Goal: Information Seeking & Learning: Learn about a topic

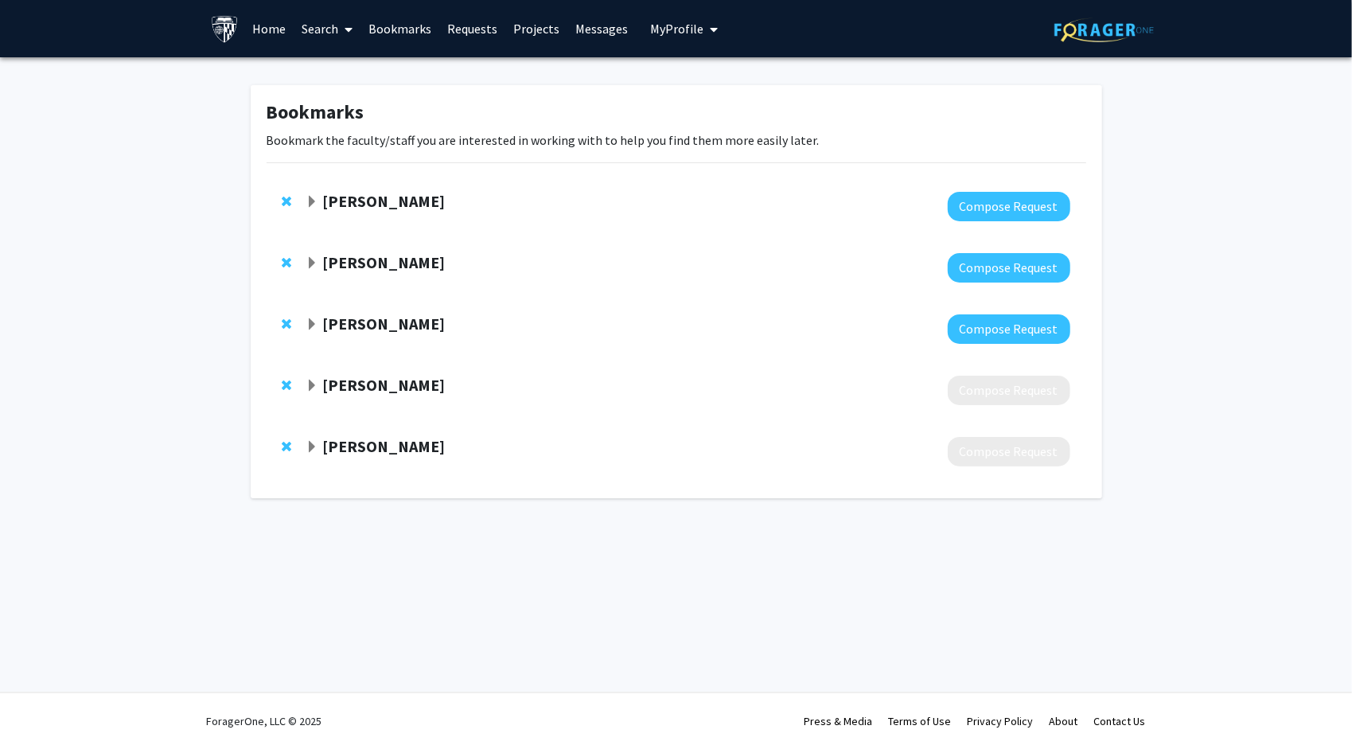
click at [375, 393] on strong "[PERSON_NAME]" at bounding box center [383, 385] width 123 height 20
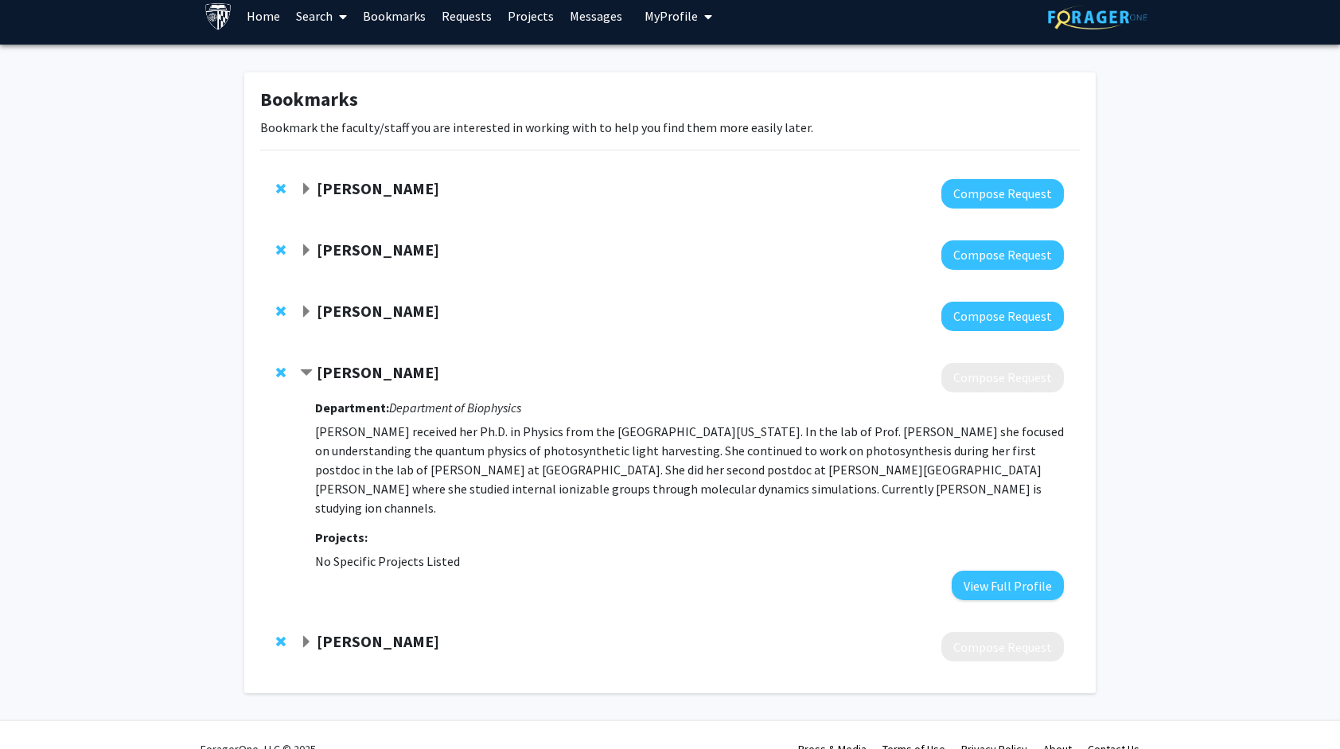
scroll to position [21, 0]
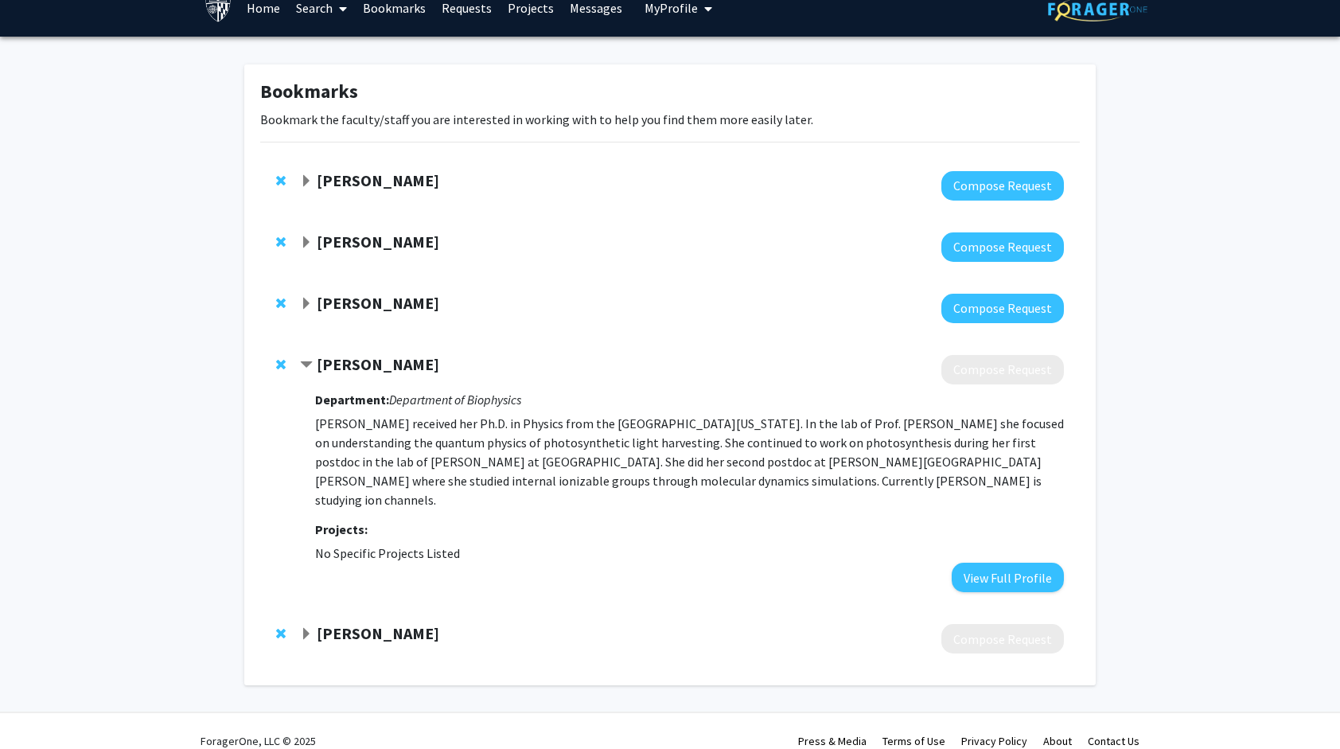
click at [683, 447] on p "[PERSON_NAME] received her Ph.D. in Physics from the [GEOGRAPHIC_DATA][US_STATE…" at bounding box center [689, 461] width 749 height 95
click at [982, 562] on button "View Full Profile" at bounding box center [1007, 576] width 112 height 29
click at [330, 191] on div at bounding box center [682, 185] width 764 height 29
click at [333, 181] on strong "Karen Fleming" at bounding box center [378, 180] width 123 height 20
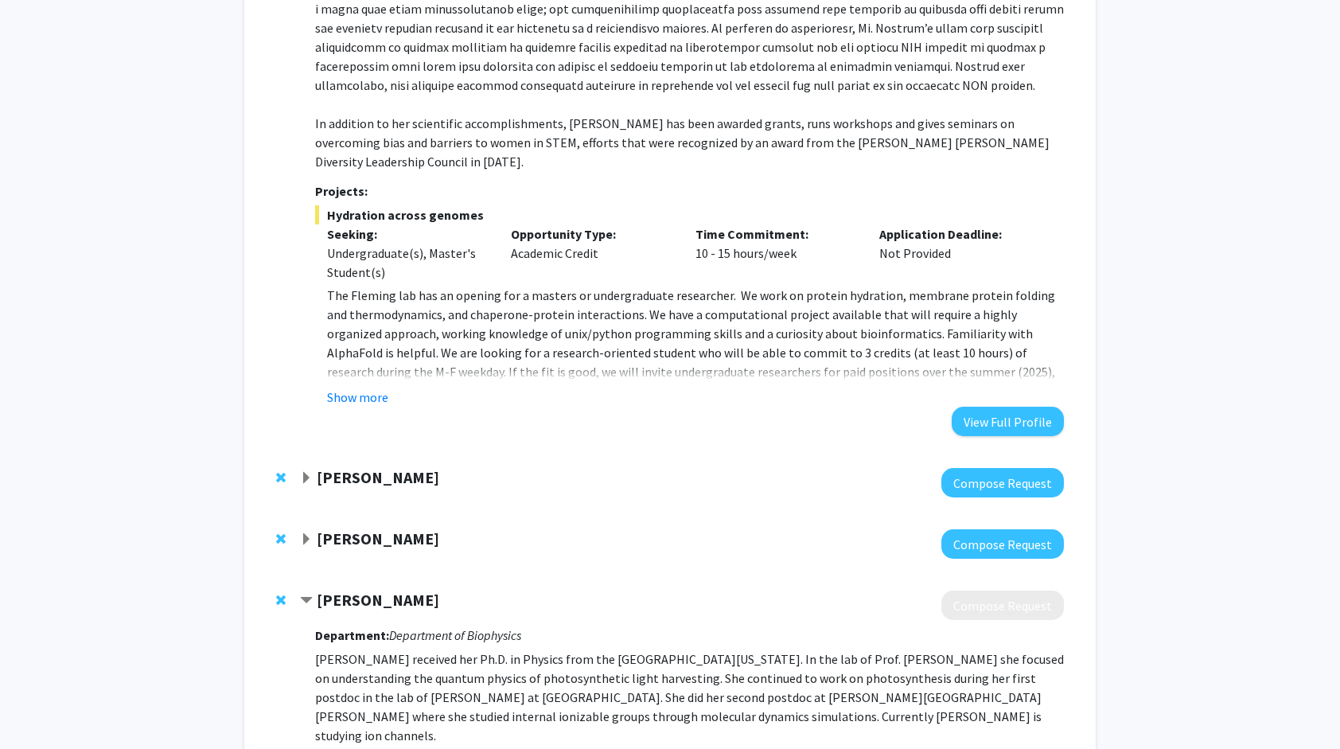
scroll to position [418, 0]
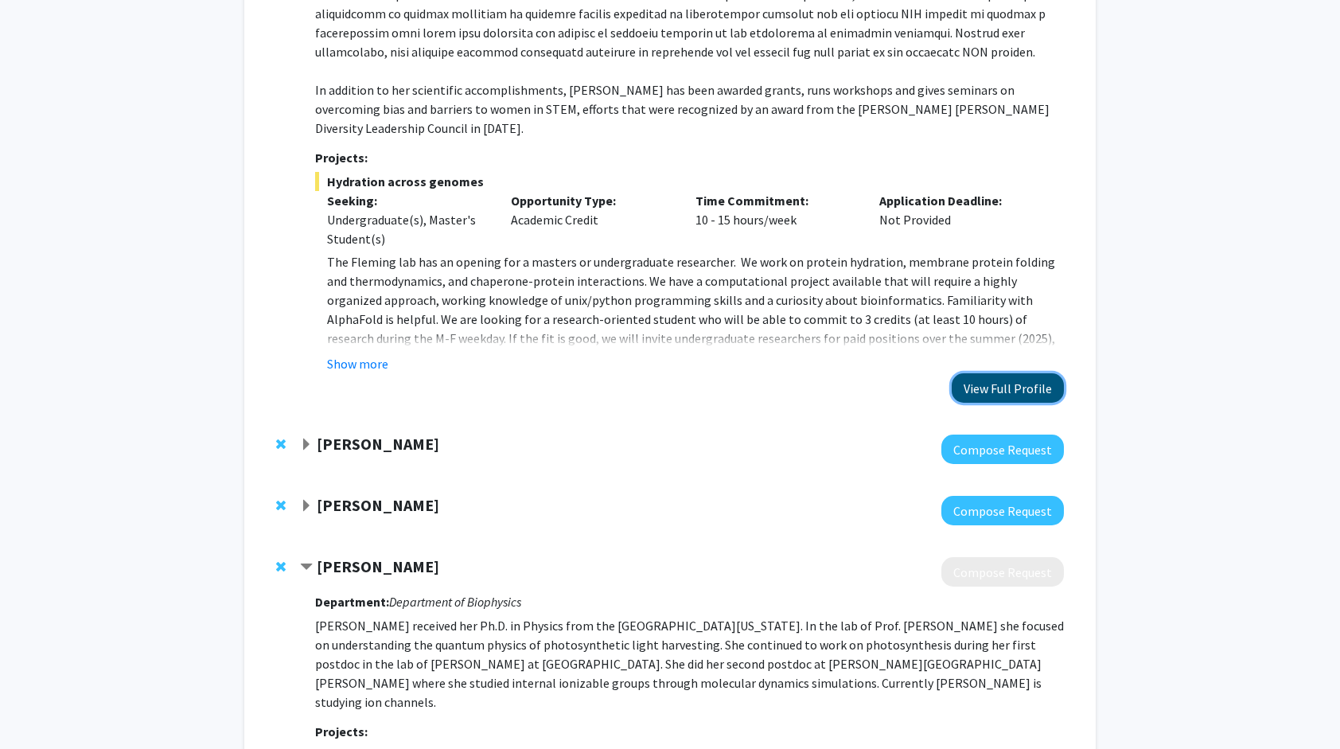
click at [996, 373] on button "View Full Profile" at bounding box center [1007, 387] width 112 height 29
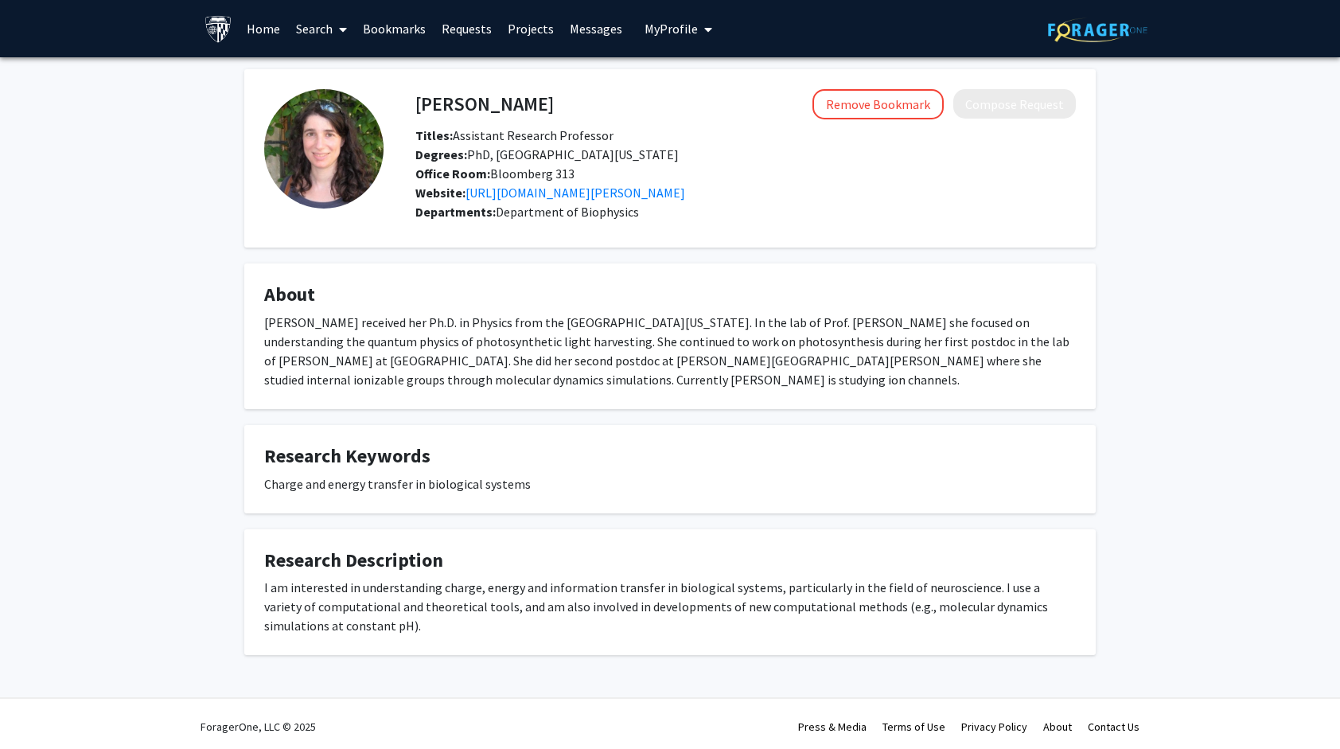
click at [745, 383] on div "[PERSON_NAME] received her Ph.D. in Physics from the [GEOGRAPHIC_DATA][US_STATE…" at bounding box center [669, 351] width 811 height 76
click at [672, 188] on link "[URL][DOMAIN_NAME][PERSON_NAME]" at bounding box center [575, 193] width 220 height 16
click at [821, 220] on div "Departments: Department of Biophysics" at bounding box center [745, 211] width 660 height 19
click at [887, 375] on div "[PERSON_NAME] received her Ph.D. in Physics from the [GEOGRAPHIC_DATA][US_STATE…" at bounding box center [669, 351] width 811 height 76
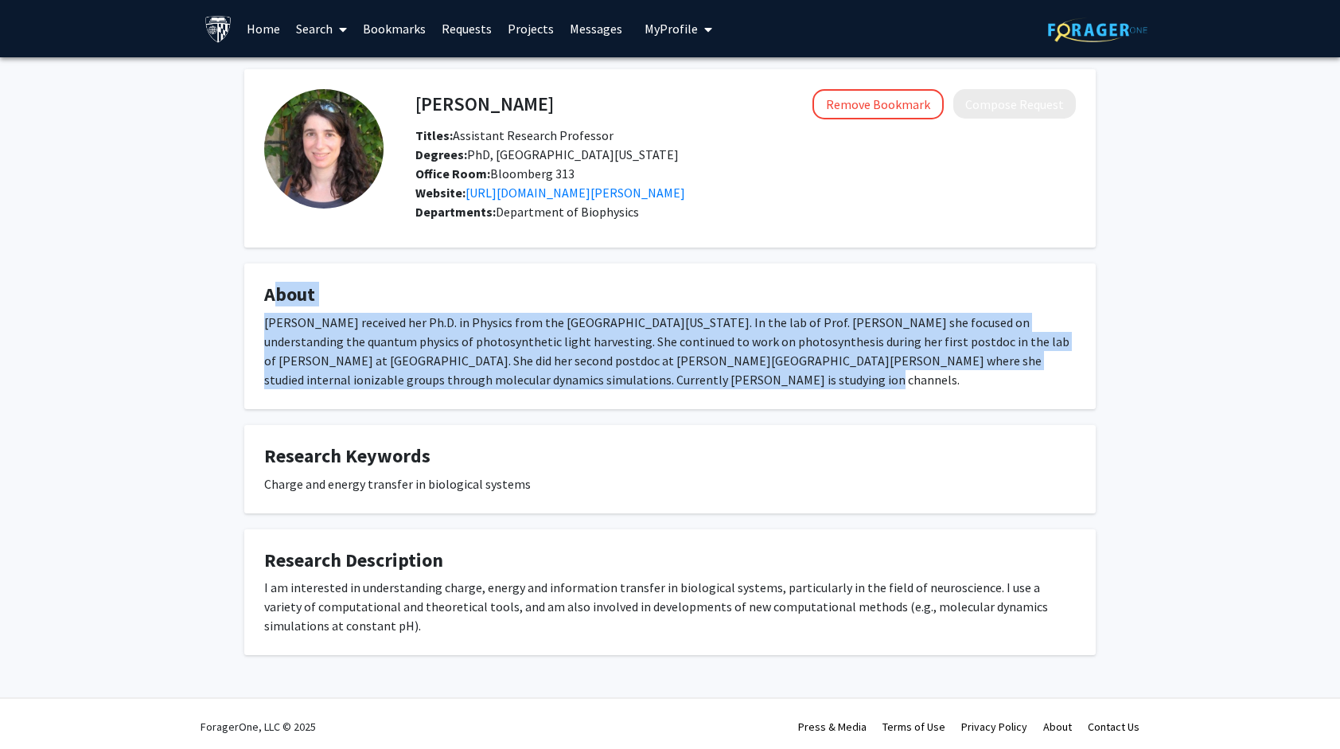
drag, startPoint x: 737, startPoint y: 388, endPoint x: 259, endPoint y: 299, distance: 485.5
click at [259, 299] on fg-card "About Ana Damjanovic received her Ph.D. in Physics from the University of Illin…" at bounding box center [669, 336] width 851 height 146
click at [270, 298] on h4 "About" at bounding box center [669, 294] width 811 height 23
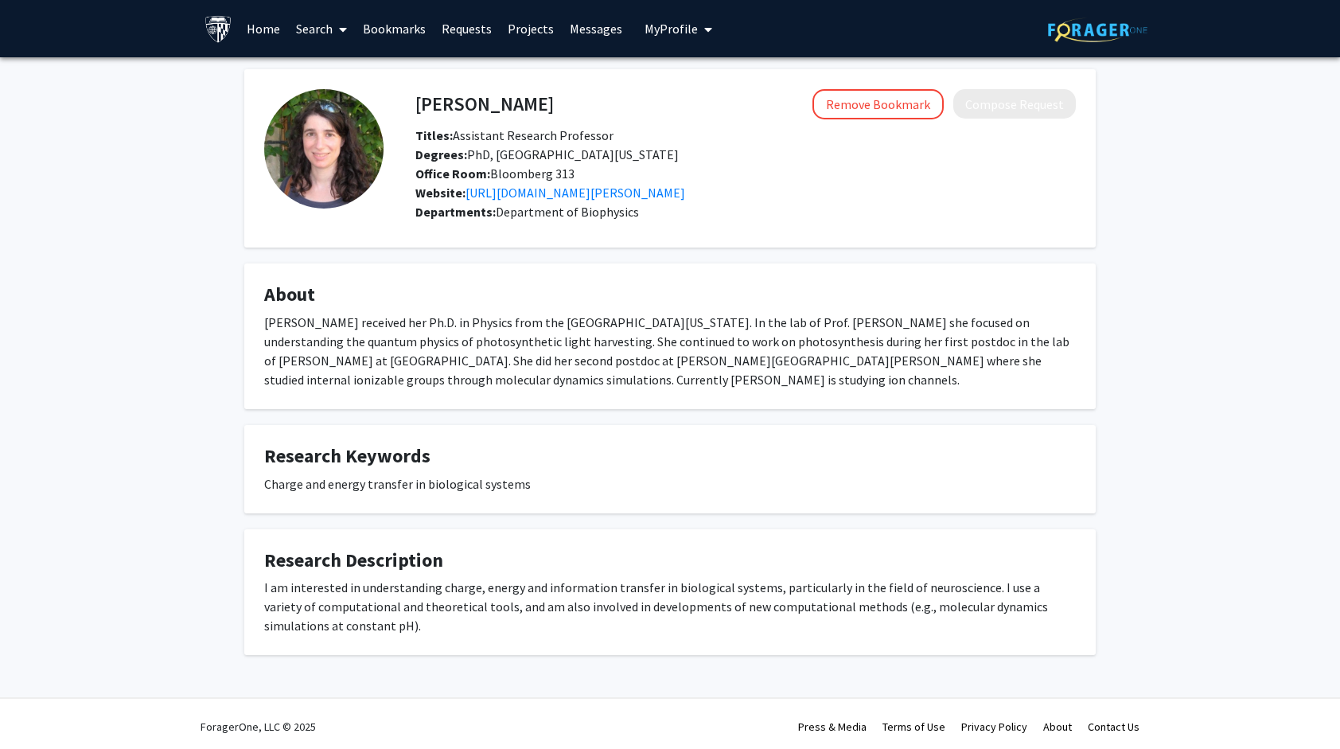
drag, startPoint x: 256, startPoint y: 298, endPoint x: 721, endPoint y: 409, distance: 477.7
click at [721, 409] on div "[PERSON_NAME] Remove Bookmark Compose Request Titles: Assistant Research Profes…" at bounding box center [669, 361] width 875 height 585
drag, startPoint x: 721, startPoint y: 409, endPoint x: 632, endPoint y: 417, distance: 89.4
click at [632, 417] on div "[PERSON_NAME] Remove Bookmark Compose Request Titles: Assistant Research Profes…" at bounding box center [669, 361] width 875 height 585
click at [686, 393] on fg-card "About Ana Damjanovic received her Ph.D. in Physics from the University of Illin…" at bounding box center [669, 336] width 851 height 146
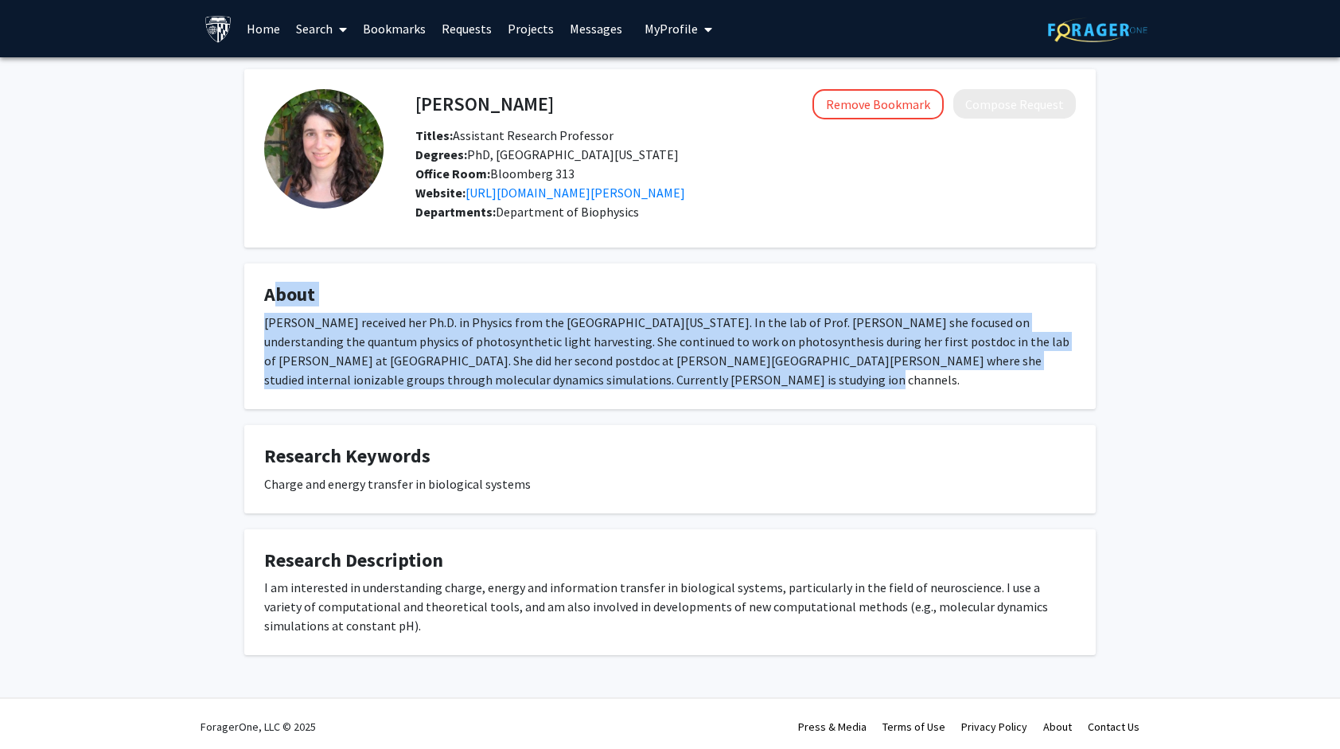
drag, startPoint x: 679, startPoint y: 386, endPoint x: 248, endPoint y: 301, distance: 439.5
click at [248, 301] on fg-card "About Ana Damjanovic received her Ph.D. in Physics from the University of Illin…" at bounding box center [669, 336] width 851 height 146
drag, startPoint x: 248, startPoint y: 301, endPoint x: 381, endPoint y: 350, distance: 141.7
click at [381, 350] on div "[PERSON_NAME] received her Ph.D. in Physics from the [GEOGRAPHIC_DATA][US_STATE…" at bounding box center [669, 351] width 811 height 76
click at [404, 407] on fg-card "About Ana Damjanovic received her Ph.D. in Physics from the University of Illin…" at bounding box center [669, 336] width 851 height 146
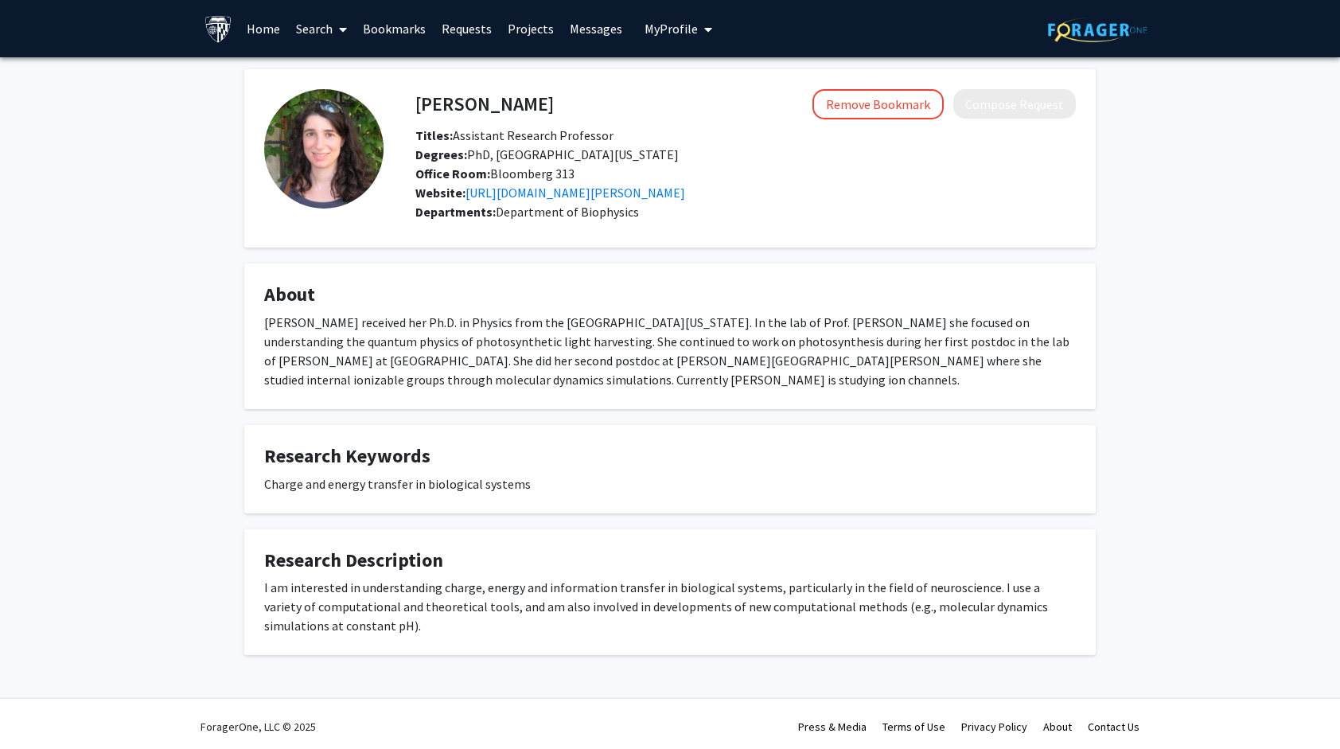
drag, startPoint x: 448, startPoint y: 445, endPoint x: 255, endPoint y: 301, distance: 240.9
click at [255, 301] on div "[PERSON_NAME] Remove Bookmark Compose Request Titles: Assistant Research Profes…" at bounding box center [669, 361] width 875 height 585
click at [255, 301] on fg-card "About Ana Damjanovic received her Ph.D. in Physics from the University of Illin…" at bounding box center [669, 336] width 851 height 146
click at [252, 293] on fg-card "About Ana Damjanovic received her Ph.D. in Physics from the University of Illin…" at bounding box center [669, 336] width 851 height 146
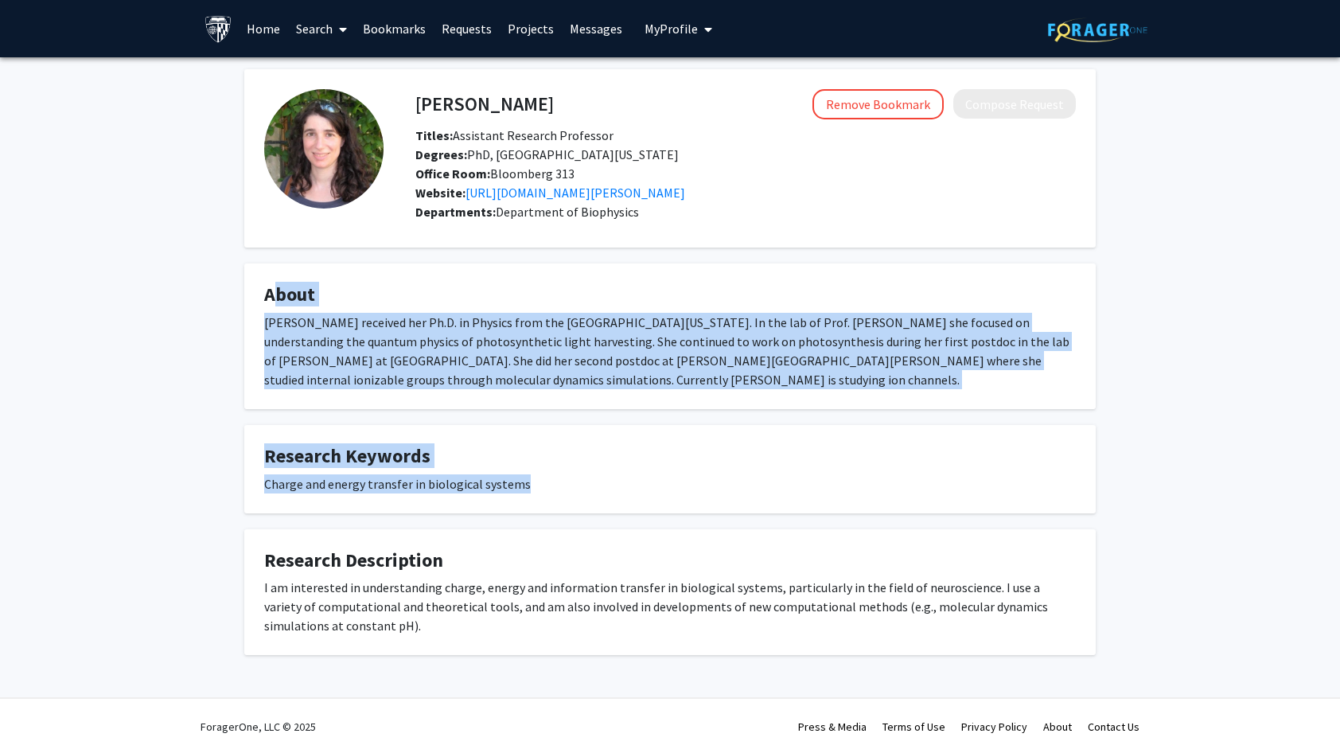
drag, startPoint x: 288, startPoint y: 293, endPoint x: 616, endPoint y: 476, distance: 375.4
click at [616, 476] on div "[PERSON_NAME] Remove Bookmark Compose Request Titles: Assistant Research Profes…" at bounding box center [669, 361] width 875 height 585
drag, startPoint x: 616, startPoint y: 476, endPoint x: 473, endPoint y: 455, distance: 144.7
click at [473, 455] on h4 "Research Keywords" at bounding box center [669, 456] width 811 height 23
click at [497, 445] on h4 "Research Keywords" at bounding box center [669, 456] width 811 height 23
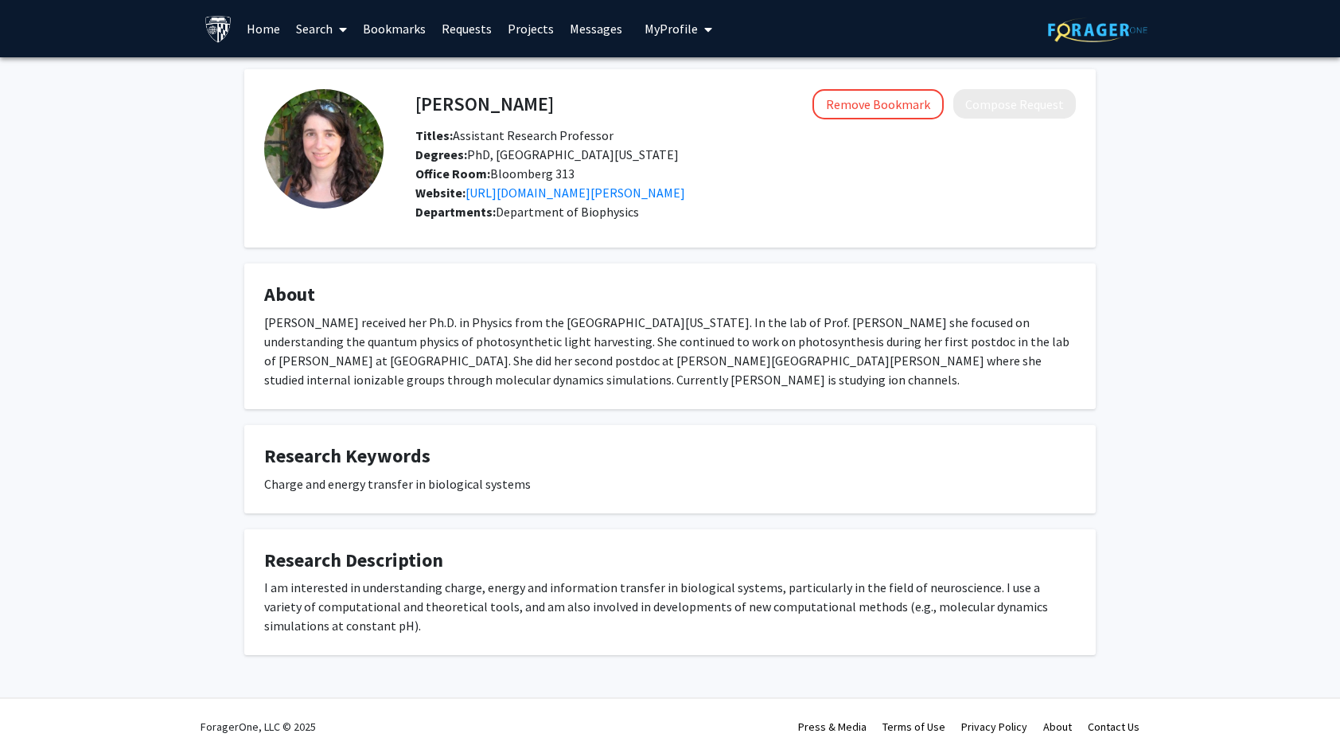
click at [497, 445] on h4 "Research Keywords" at bounding box center [669, 456] width 811 height 23
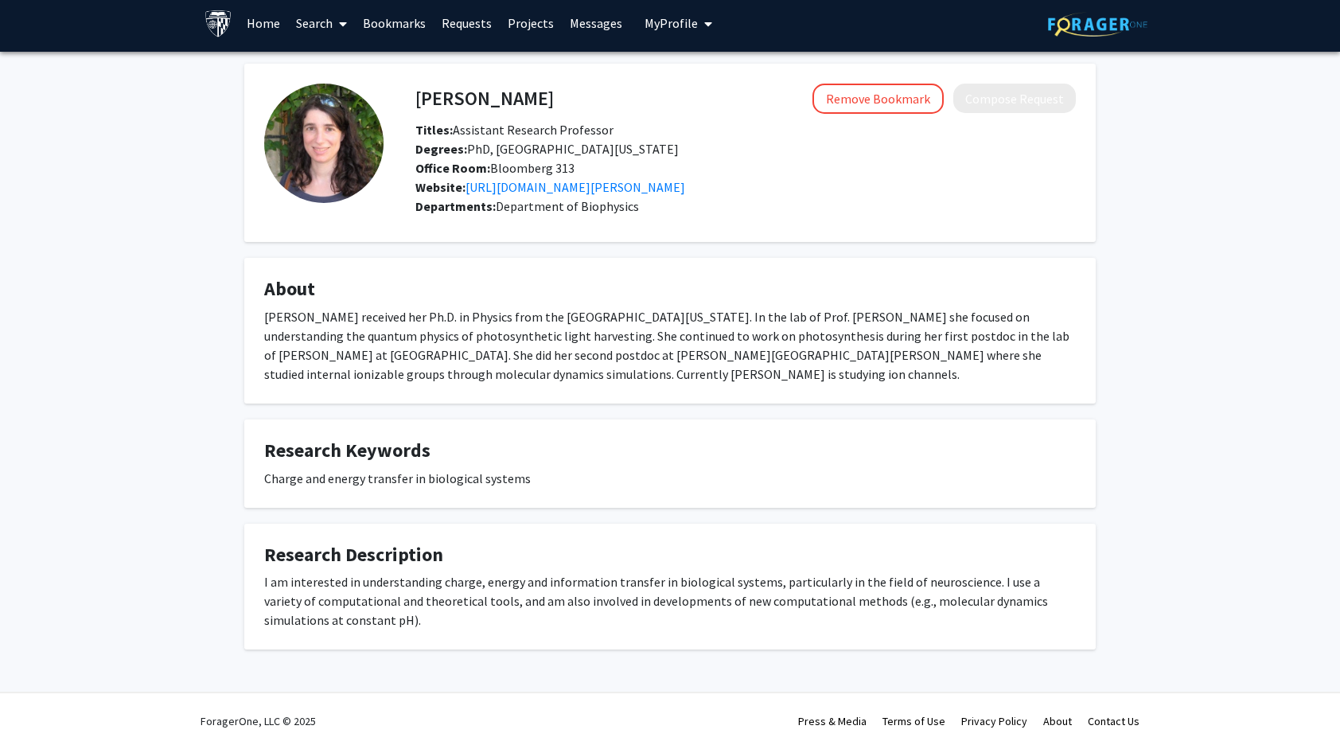
click at [497, 445] on h4 "Research Keywords" at bounding box center [669, 450] width 811 height 23
click at [644, 484] on div "Charge and energy transfer in biological systems" at bounding box center [669, 478] width 811 height 19
click at [840, 493] on fg-card "Research Keywords Charge and energy transfer in biological systems" at bounding box center [669, 463] width 851 height 88
click at [705, 402] on fg-card "About Ana Damjanovic received her Ph.D. in Physics from the University of Illin…" at bounding box center [669, 331] width 851 height 146
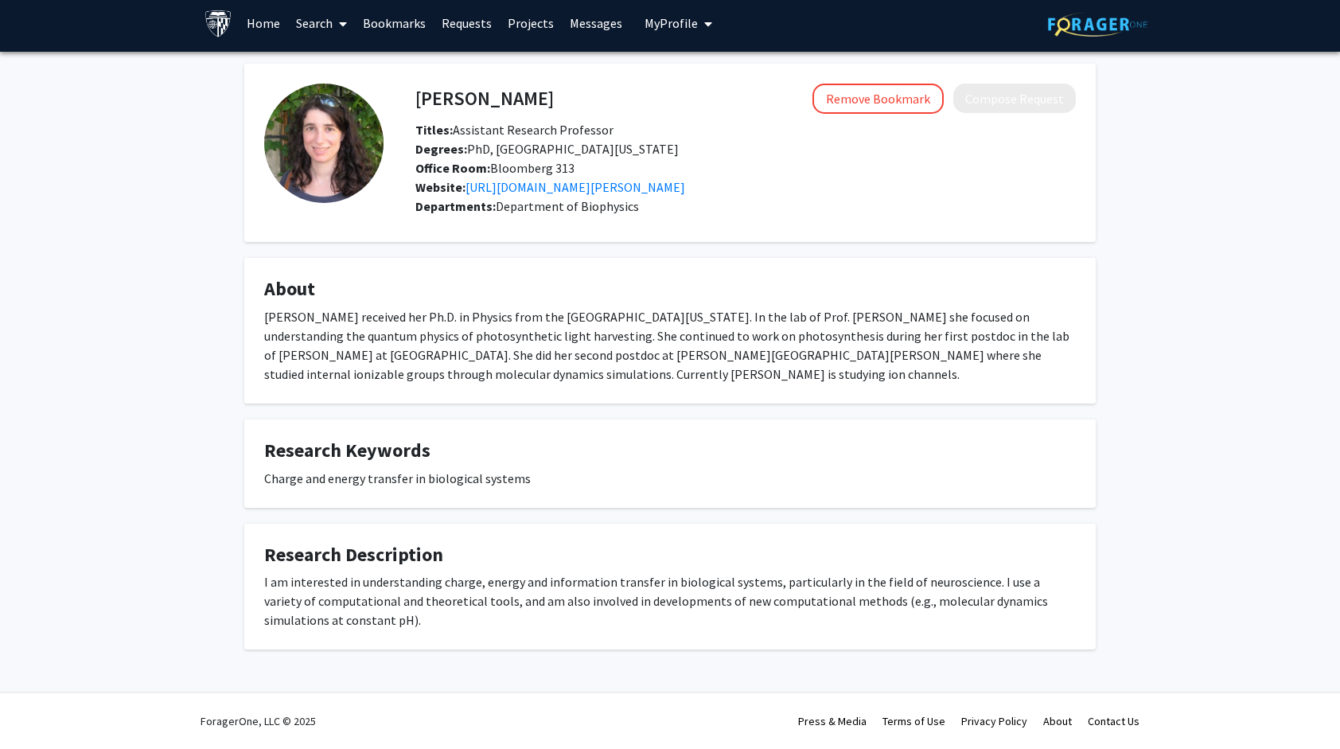
click at [704, 399] on fg-card "About Ana Damjanovic received her Ph.D. in Physics from the University of Illin…" at bounding box center [669, 331] width 851 height 146
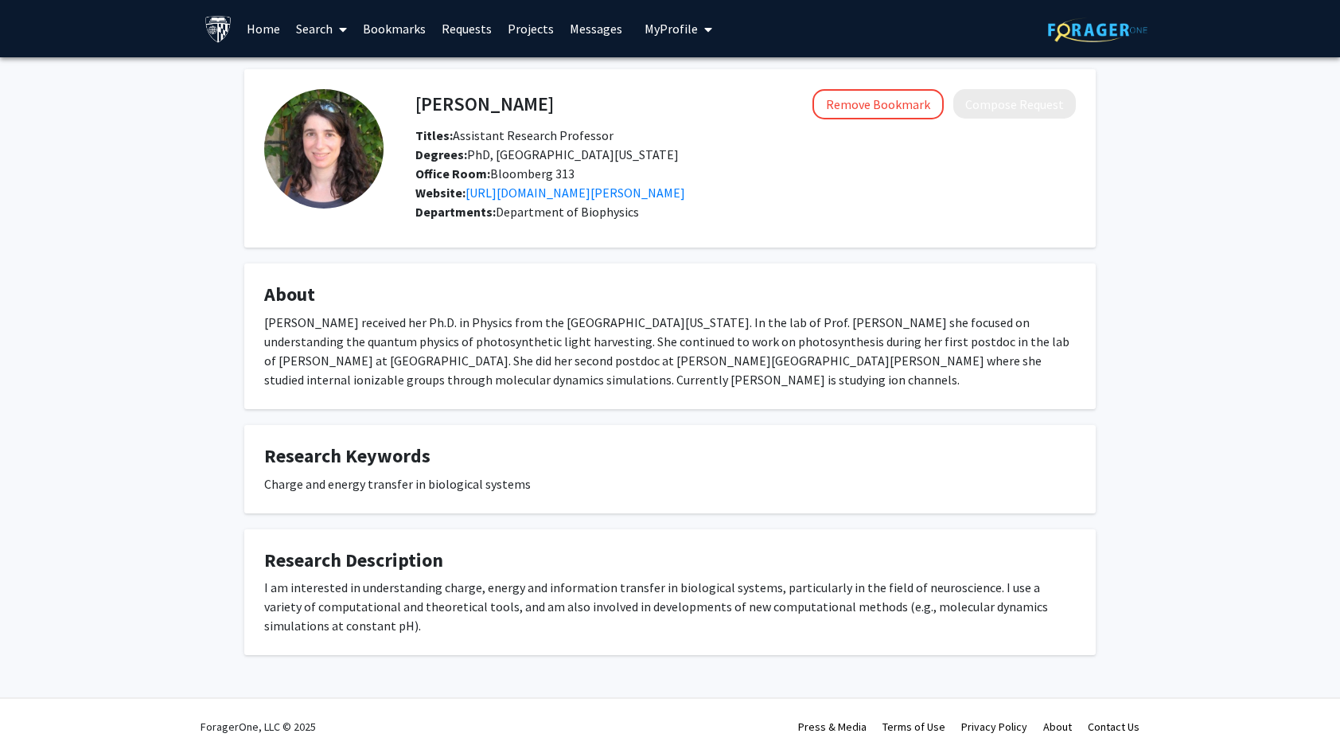
click at [827, 304] on h4 "About" at bounding box center [669, 294] width 811 height 23
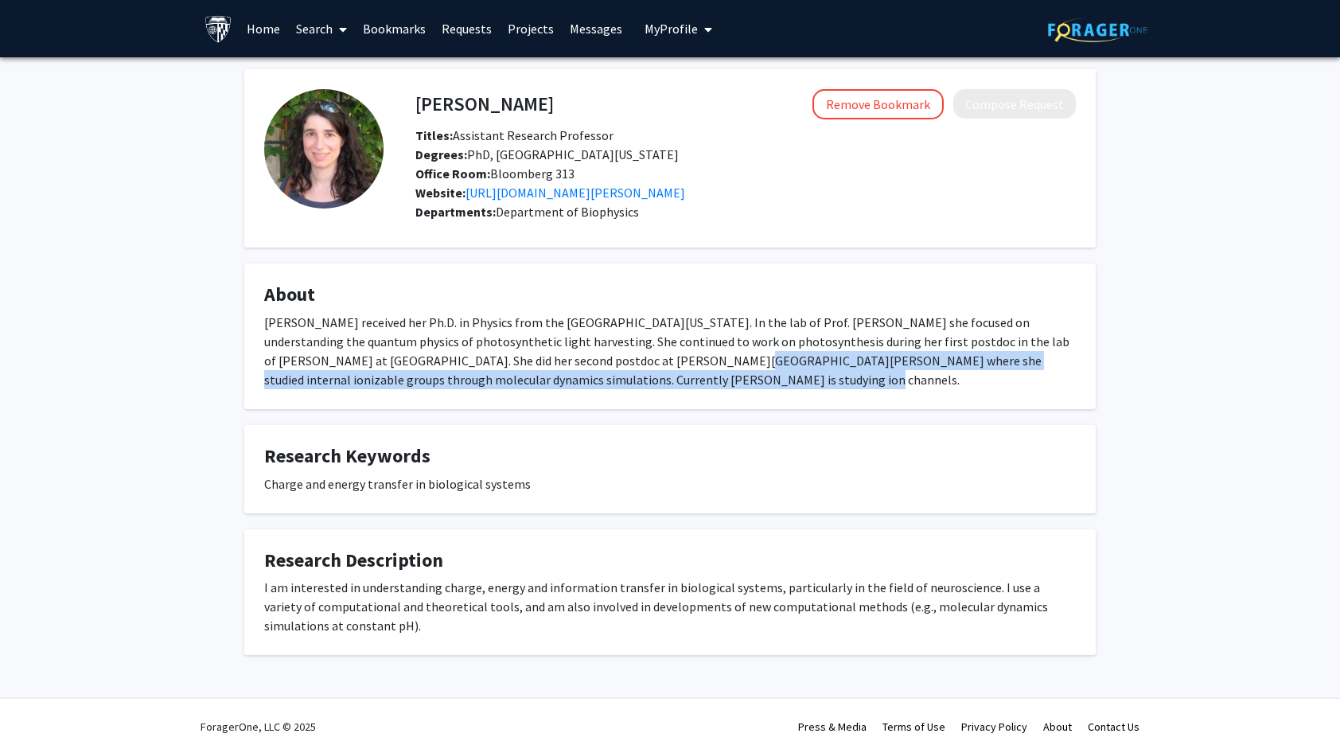
drag, startPoint x: 687, startPoint y: 375, endPoint x: 609, endPoint y: 358, distance: 80.5
click at [609, 358] on div "[PERSON_NAME] received her Ph.D. in Physics from the [GEOGRAPHIC_DATA][US_STATE…" at bounding box center [669, 351] width 811 height 76
drag, startPoint x: 609, startPoint y: 358, endPoint x: 516, endPoint y: 363, distance: 92.4
click at [609, 358] on div "[PERSON_NAME] received her Ph.D. in Physics from the [GEOGRAPHIC_DATA][US_STATE…" at bounding box center [669, 351] width 811 height 76
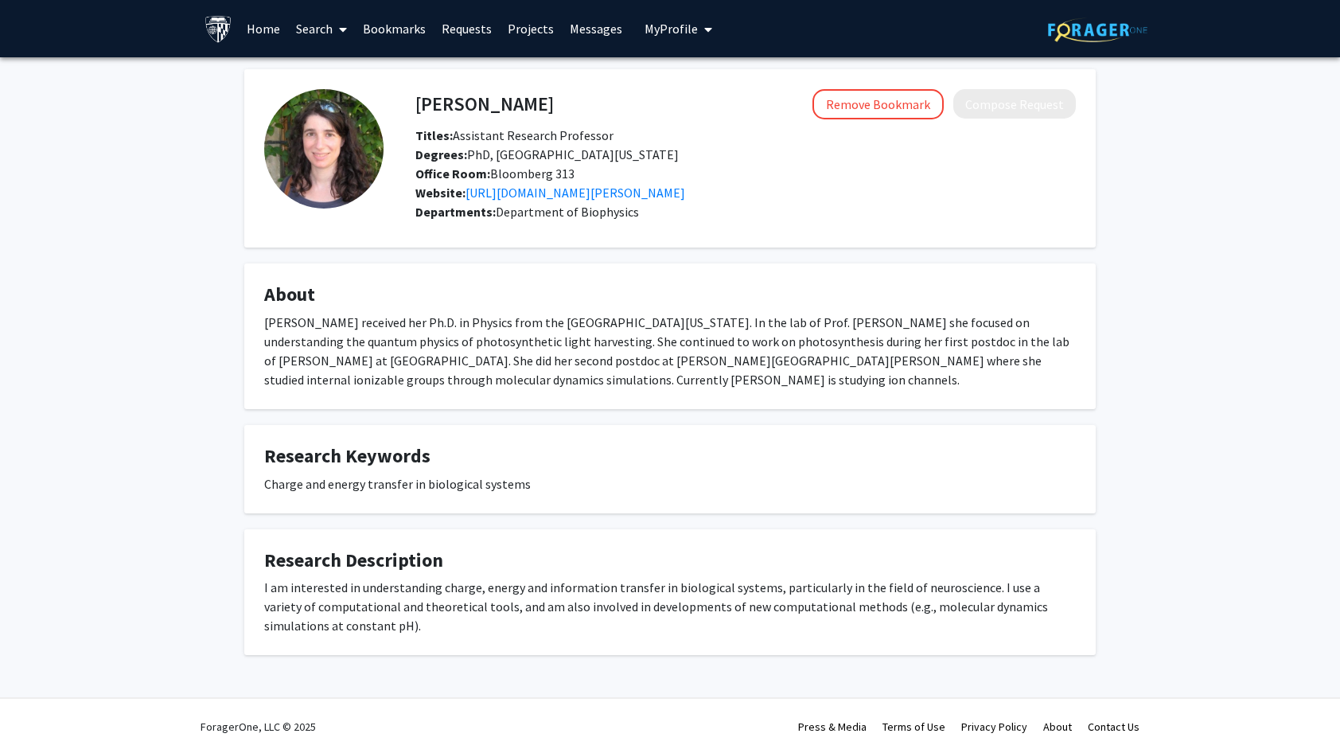
click at [442, 359] on div "[PERSON_NAME] received her Ph.D. in Physics from the [GEOGRAPHIC_DATA][US_STATE…" at bounding box center [669, 351] width 811 height 76
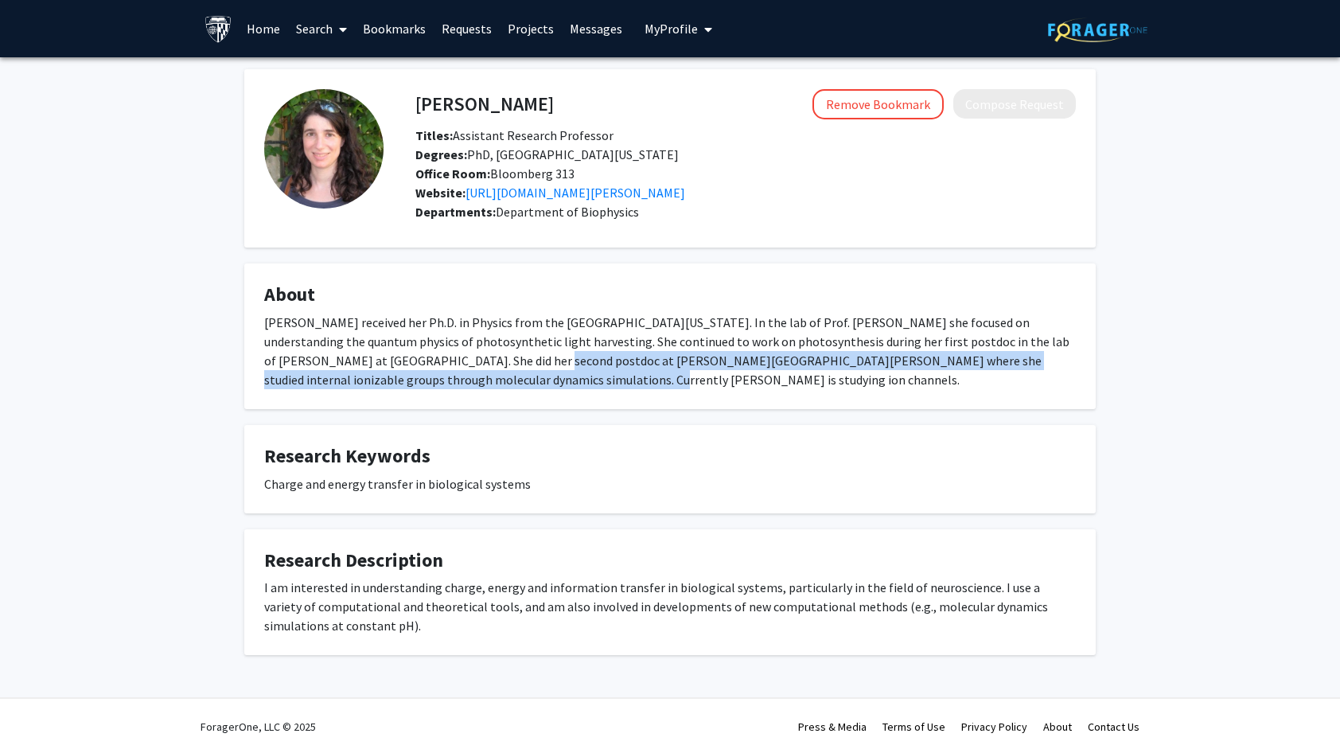
drag, startPoint x: 438, startPoint y: 360, endPoint x: 460, endPoint y: 379, distance: 29.3
click at [460, 379] on div "[PERSON_NAME] received her Ph.D. in Physics from the [GEOGRAPHIC_DATA][US_STATE…" at bounding box center [669, 351] width 811 height 76
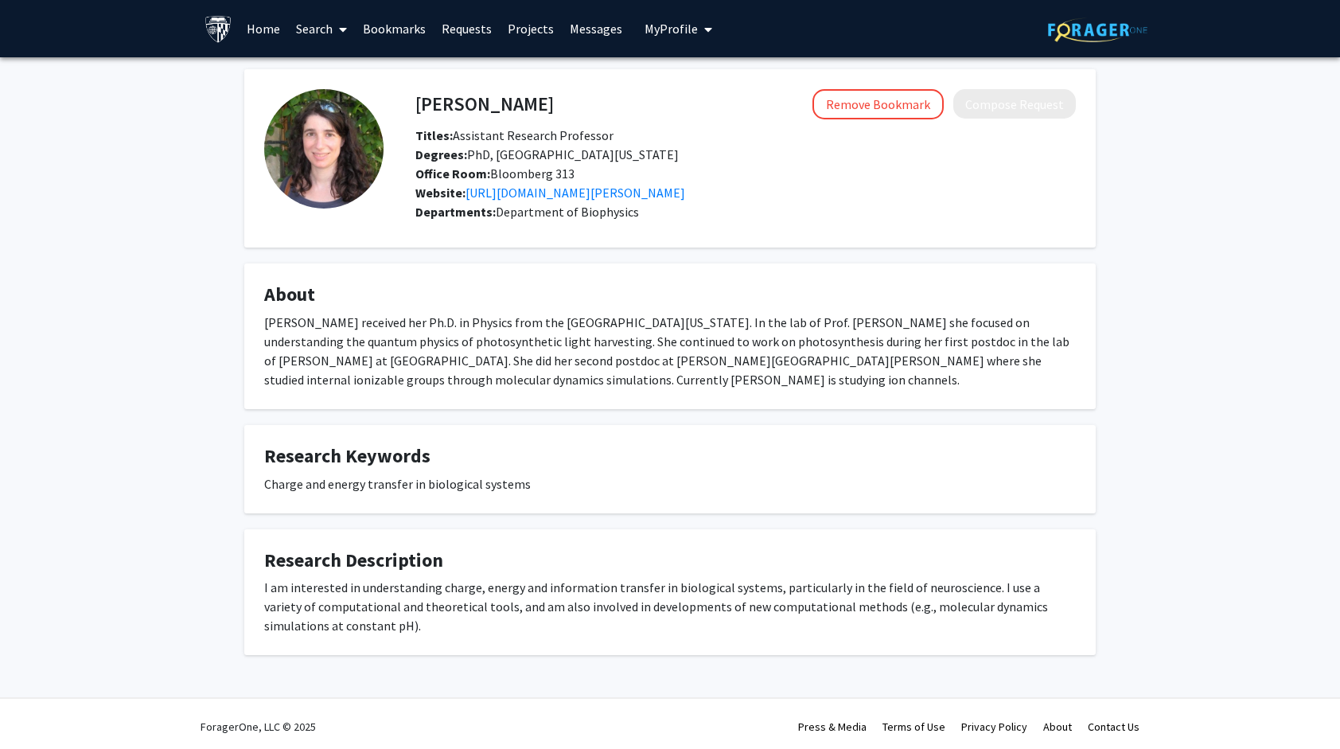
drag, startPoint x: 460, startPoint y: 379, endPoint x: 690, endPoint y: 428, distance: 235.9
click at [690, 428] on fg-card "Research Keywords Charge and energy transfer in biological systems" at bounding box center [669, 469] width 851 height 88
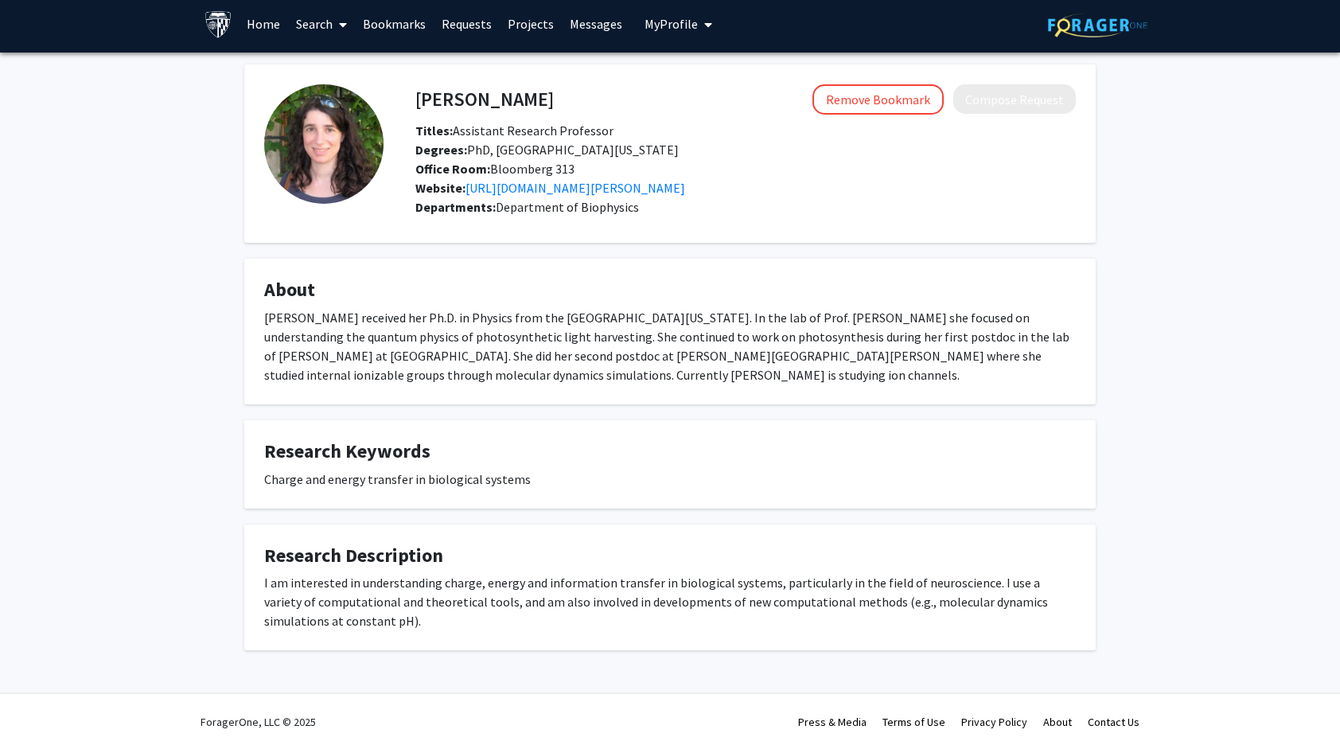
scroll to position [6, 0]
click at [694, 417] on div "[PERSON_NAME] Remove Bookmark Compose Request Titles: Assistant Research Profes…" at bounding box center [669, 356] width 875 height 585
